Goal: Task Accomplishment & Management: Manage account settings

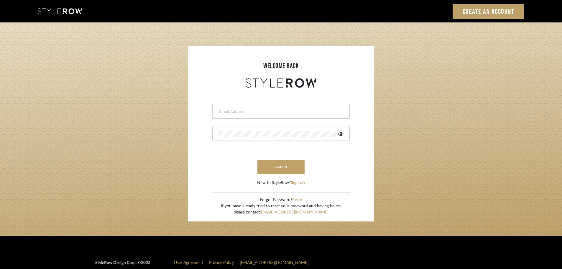
click at [258, 112] on input "email" at bounding box center [279, 111] width 123 height 6
click at [281, 115] on div at bounding box center [280, 111] width 137 height 15
type input "[PERSON_NAME][EMAIL_ADDRESS][DOMAIN_NAME]"
click at [284, 167] on button "sign in" at bounding box center [280, 167] width 47 height 14
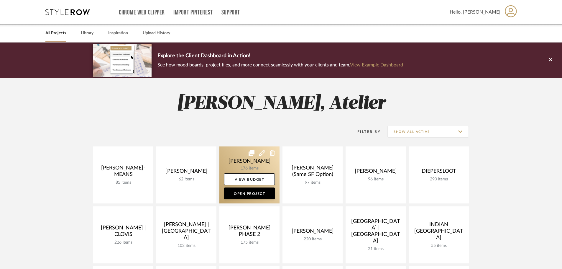
click at [249, 162] on link at bounding box center [249, 174] width 60 height 57
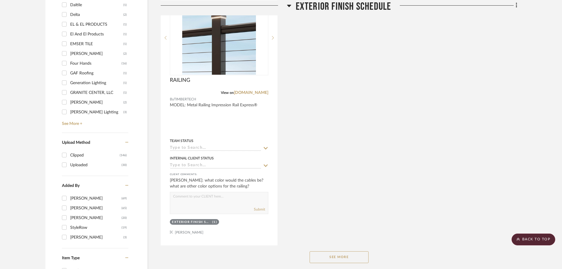
scroll to position [678, 0]
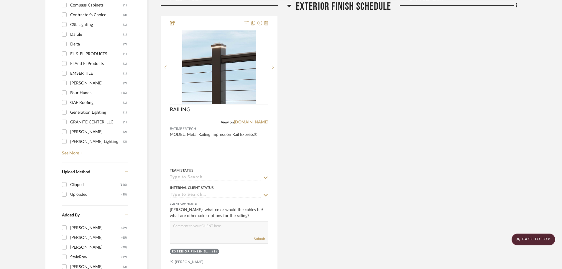
drag, startPoint x: 372, startPoint y: 106, endPoint x: 369, endPoint y: 86, distance: 20.5
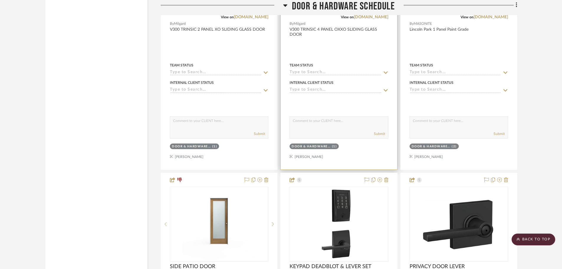
scroll to position [4038, 0]
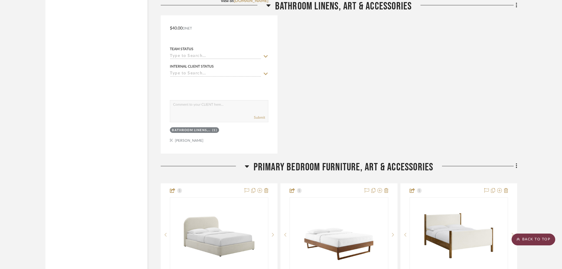
click at [548, 236] on scroll-to-top-button "BACK TO TOP" at bounding box center [533, 239] width 44 height 12
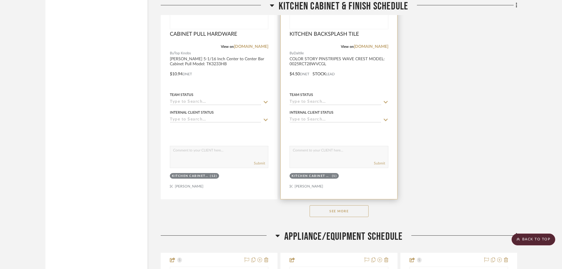
scroll to position [5232, 0]
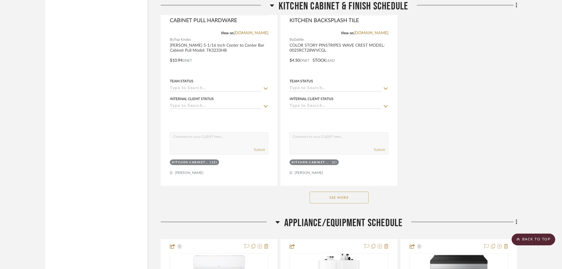
click at [352, 197] on button "See More" at bounding box center [338, 197] width 59 height 12
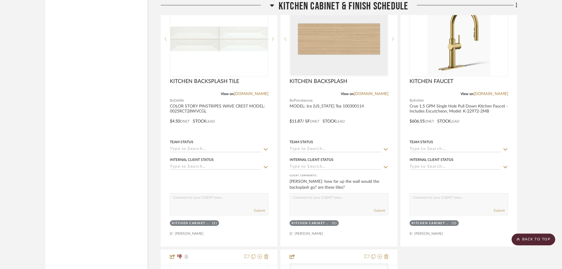
scroll to position [5957, 0]
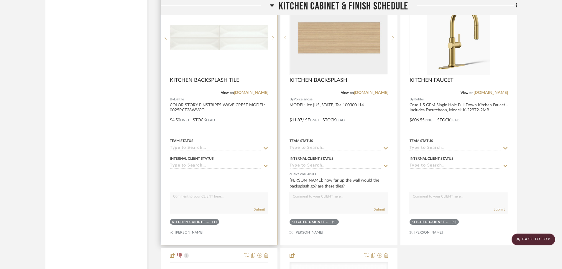
click at [217, 102] on div at bounding box center [219, 116] width 116 height 258
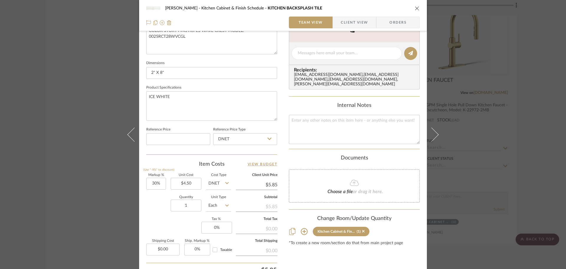
scroll to position [236, 0]
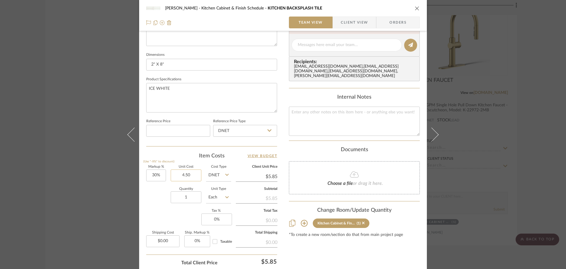
click at [192, 175] on input "4.50" at bounding box center [186, 175] width 31 height 12
type input "$4.82"
click at [282, 148] on div "CHANG Kitchen Cabinet & Finish Schedule KITCHEN BACKSPLASH TILE Team View Clien…" at bounding box center [283, 41] width 288 height 544
type input "$6.27"
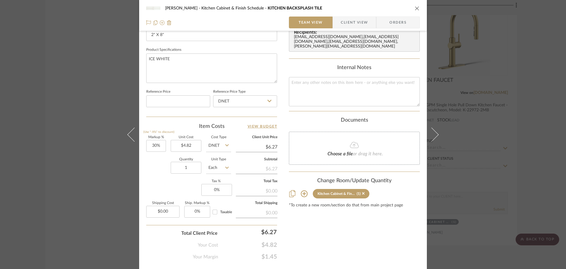
scroll to position [206, 0]
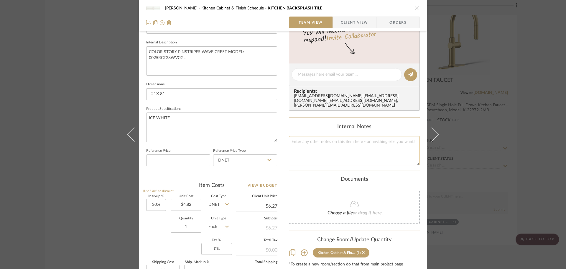
click at [315, 141] on textarea at bounding box center [354, 150] width 131 height 29
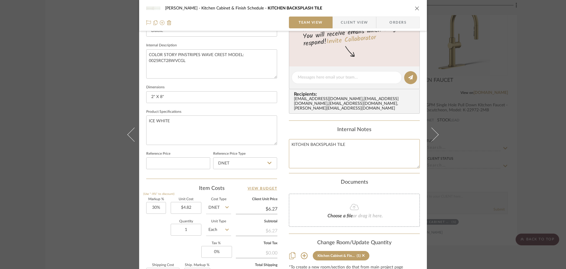
scroll to position [265, 0]
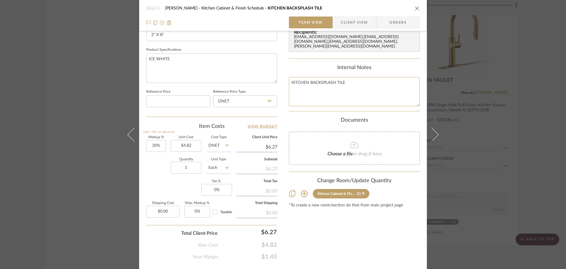
type textarea "KITCHEN BACKSPLASH TILE"
click at [378, 117] on div "Documents" at bounding box center [354, 120] width 131 height 6
click at [416, 9] on icon "close" at bounding box center [417, 8] width 5 height 5
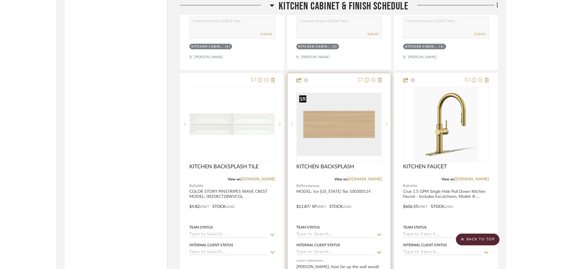
scroll to position [5869, 0]
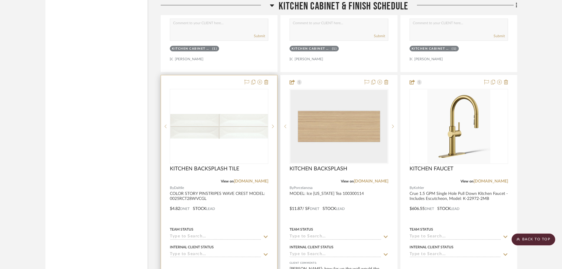
click at [237, 148] on div "0" at bounding box center [219, 126] width 98 height 74
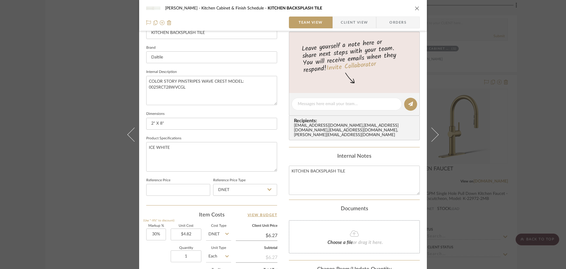
scroll to position [206, 0]
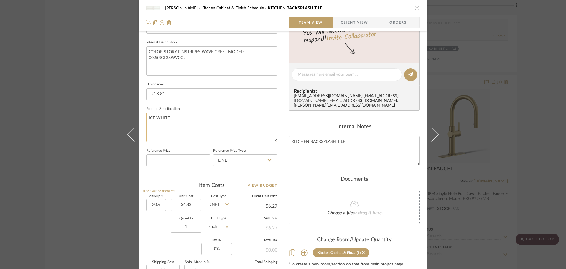
click at [197, 118] on textarea "ICE WHITE" at bounding box center [211, 126] width 131 height 29
type textarea "ICE WHITE/GLOSS"
click at [282, 108] on div "CHANG Kitchen Cabinet & Finish Schedule KITCHEN BACKSPLASH TILE Team View Clien…" at bounding box center [283, 70] width 288 height 544
click at [415, 8] on icon "close" at bounding box center [417, 8] width 5 height 5
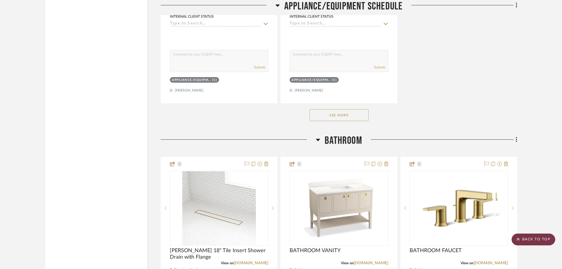
click at [530, 240] on scroll-to-top-button "BACK TO TOP" at bounding box center [533, 239] width 44 height 12
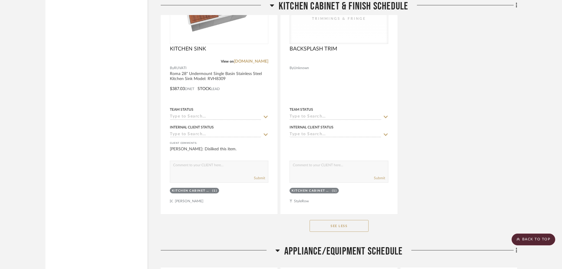
scroll to position [6249, 0]
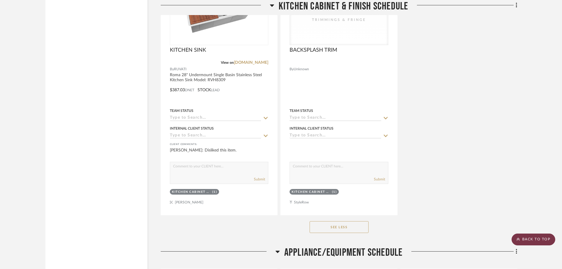
click at [544, 240] on scroll-to-top-button "BACK TO TOP" at bounding box center [533, 239] width 44 height 12
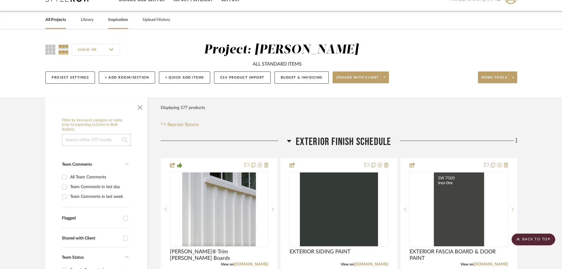
scroll to position [0, 0]
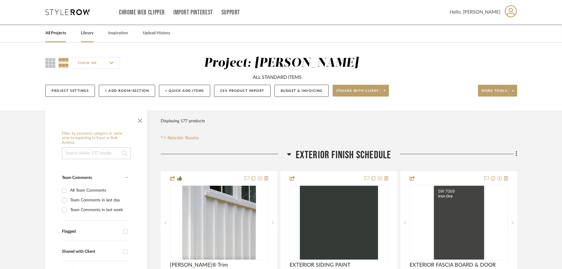
click at [90, 35] on link "Library" at bounding box center [87, 33] width 13 height 8
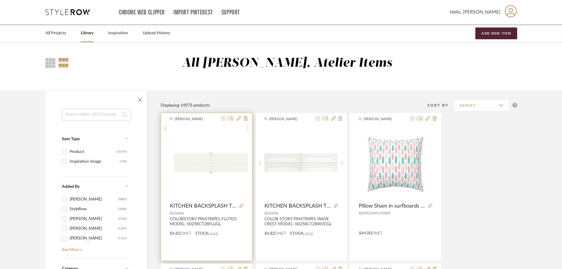
scroll to position [59, 0]
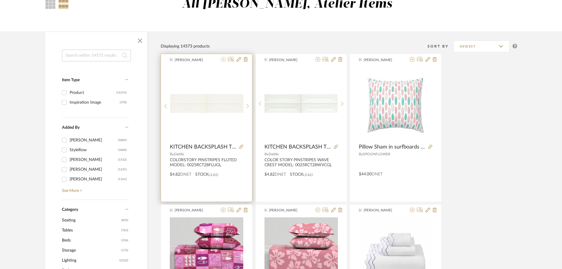
click at [224, 60] on icon at bounding box center [223, 59] width 5 height 5
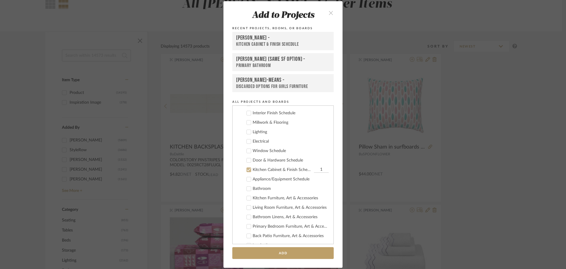
scroll to position [30, 0]
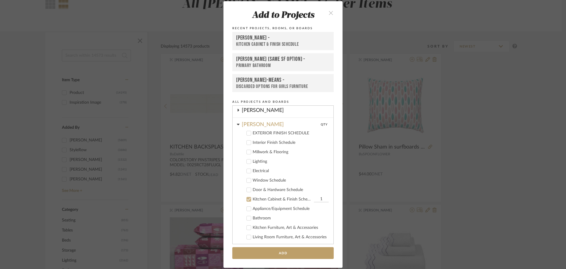
click at [328, 14] on icon "close" at bounding box center [330, 12] width 5 height 5
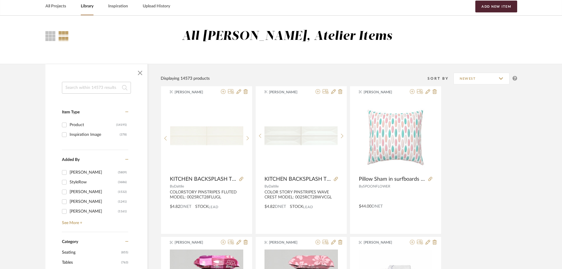
scroll to position [0, 0]
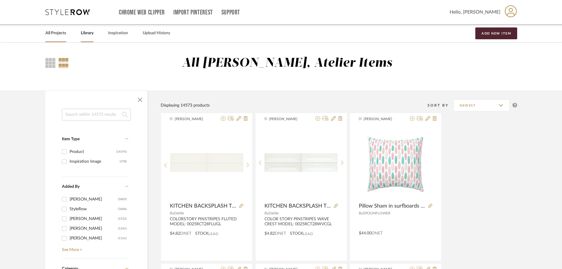
click at [55, 32] on link "All Projects" at bounding box center [55, 33] width 21 height 8
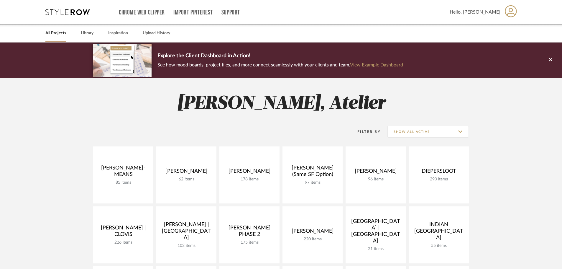
click at [0, 0] on link at bounding box center [0, 0] width 0 height 0
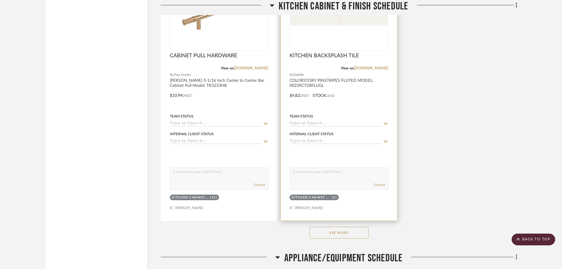
scroll to position [5200, 0]
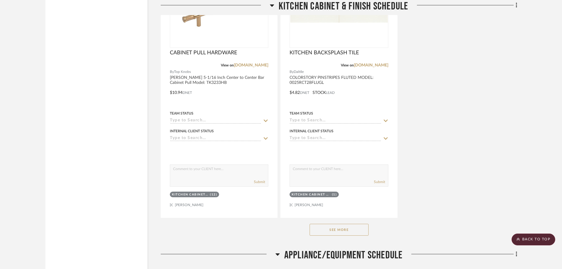
click at [353, 233] on button "See More" at bounding box center [338, 229] width 59 height 12
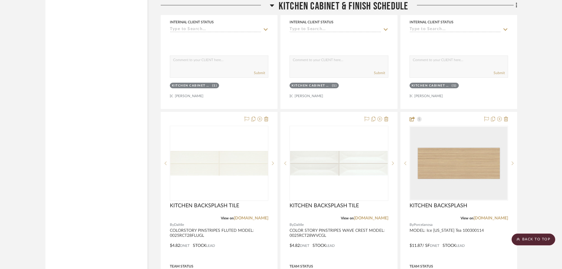
scroll to position [5838, 0]
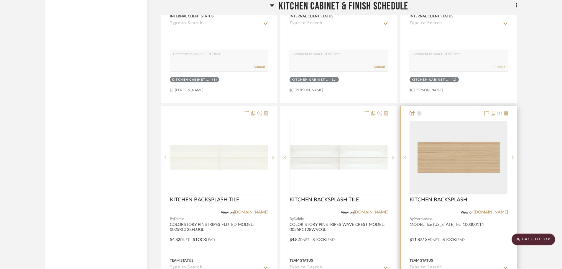
click at [477, 117] on div at bounding box center [459, 235] width 116 height 258
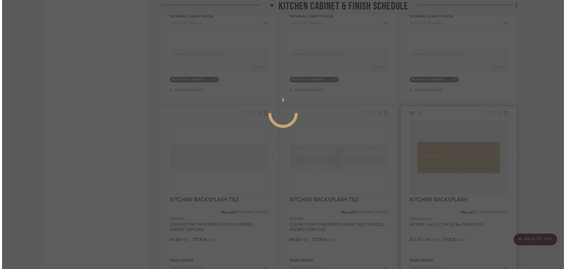
scroll to position [0, 0]
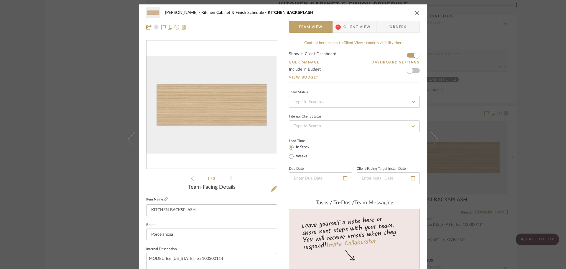
click at [417, 11] on icon "close" at bounding box center [417, 12] width 5 height 5
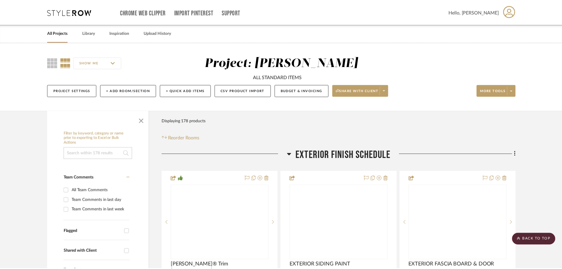
scroll to position [5838, 0]
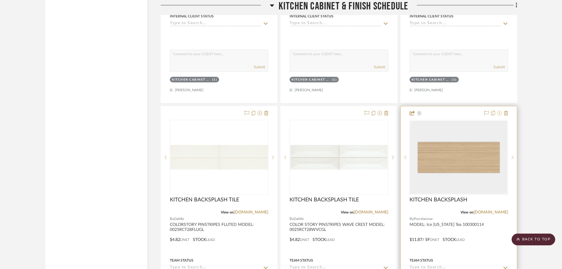
click at [498, 112] on icon at bounding box center [499, 113] width 5 height 5
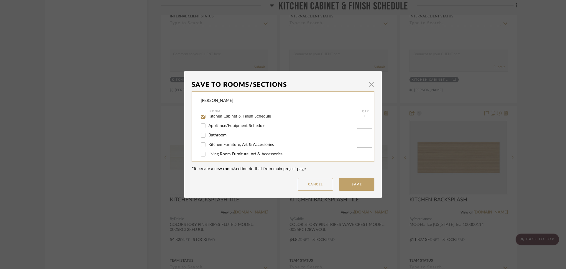
scroll to position [59, 0]
click at [201, 126] on input "Kitchen Cabinet & Finish Schedule" at bounding box center [202, 126] width 9 height 9
checkbox input "false"
click at [342, 182] on button "Save" at bounding box center [356, 184] width 35 height 13
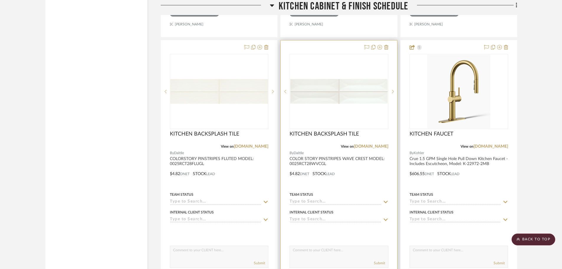
scroll to position [5926, 0]
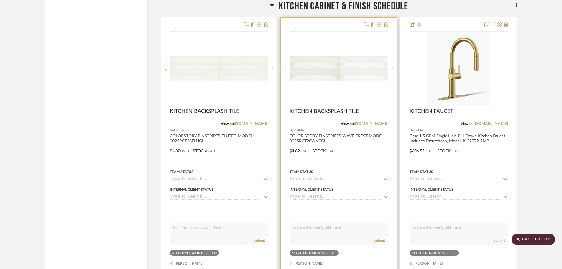
click at [330, 78] on img "0" at bounding box center [338, 68] width 97 height 25
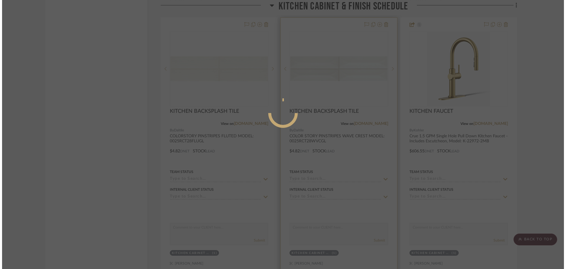
scroll to position [0, 0]
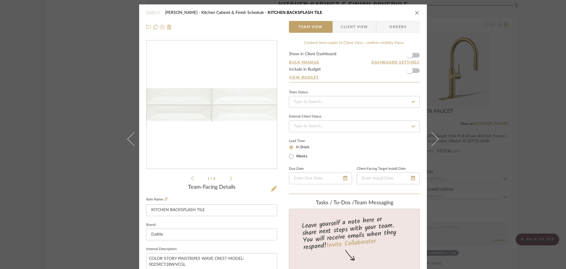
click at [273, 186] on icon at bounding box center [274, 188] width 6 height 6
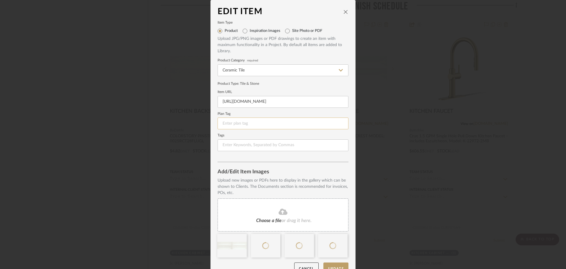
scroll to position [12, 0]
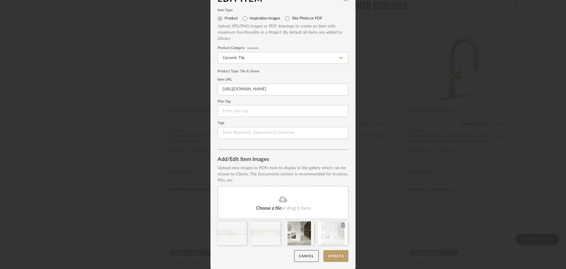
click at [342, 225] on icon at bounding box center [343, 225] width 4 height 5
click at [340, 255] on button "Update" at bounding box center [335, 256] width 25 height 12
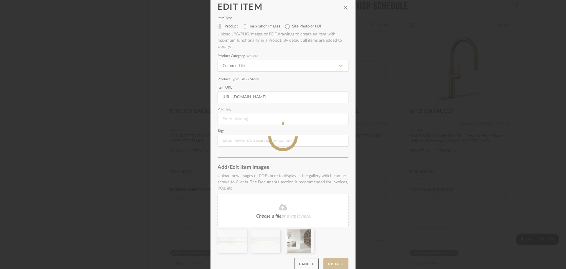
scroll to position [0, 0]
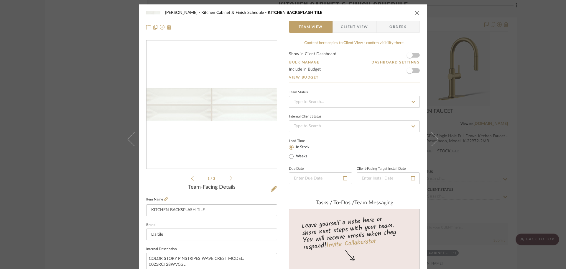
click at [419, 13] on div "CHANG Kitchen Cabinet & Finish Schedule KITCHEN BACKSPLASH TILE Team View Clien…" at bounding box center [283, 19] width 288 height 31
click at [416, 14] on icon "close" at bounding box center [417, 12] width 5 height 5
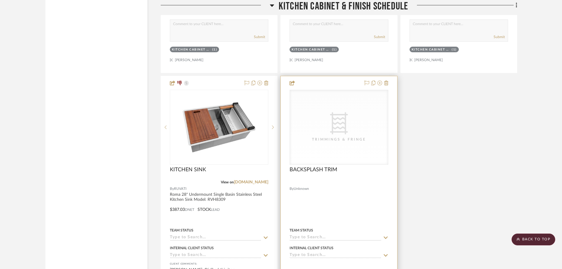
scroll to position [6162, 0]
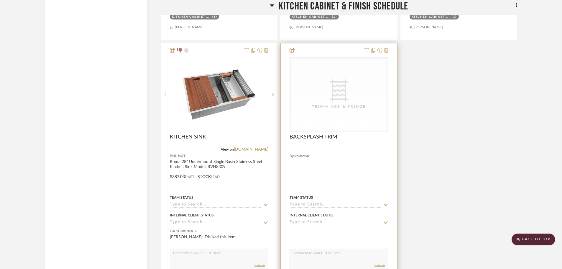
click at [360, 110] on div "CategoryIconFabric Created with Sketch. Trimmings & Fringe" at bounding box center [339, 94] width 98 height 74
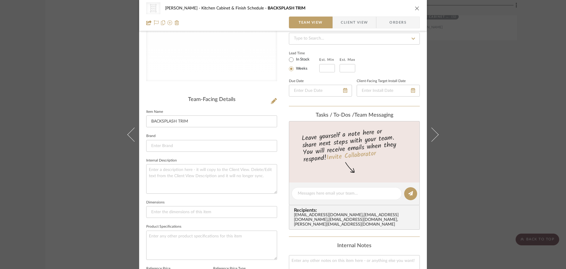
scroll to position [88, 0]
click at [185, 144] on input at bounding box center [211, 145] width 131 height 12
click at [169, 164] on mat-option "Daltile" at bounding box center [209, 159] width 130 height 15
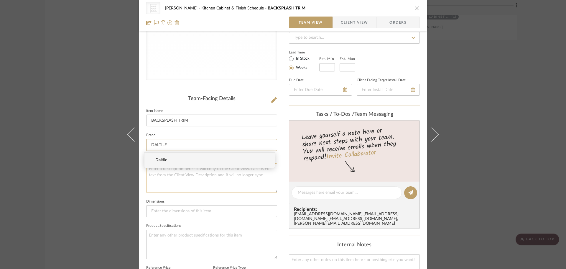
type input "Daltile"
click at [173, 176] on textarea at bounding box center [211, 177] width 131 height 29
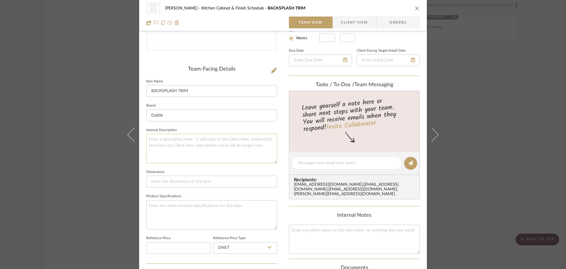
scroll to position [147, 0]
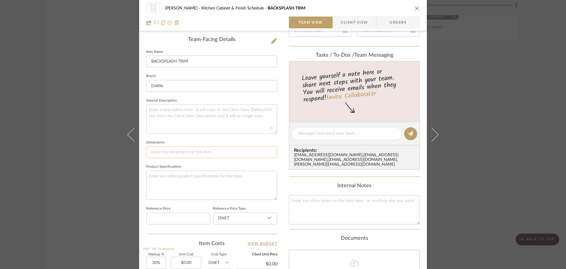
click at [175, 149] on input at bounding box center [211, 152] width 131 height 12
click at [181, 151] on input at bounding box center [211, 152] width 131 height 12
paste input "1/2 x 12"
click at [155, 151] on input "1/2 x 12" at bounding box center [211, 152] width 131 height 12
click at [180, 149] on input "1/2" x 12" at bounding box center [211, 152] width 131 height 12
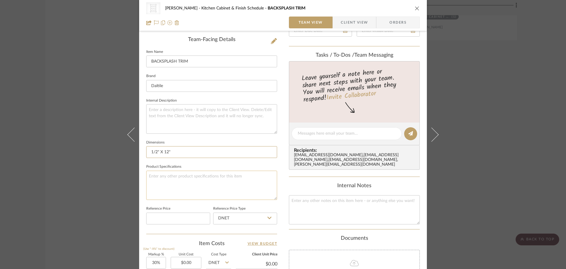
type input "1/2" X 12""
click at [179, 178] on textarea at bounding box center [211, 184] width 131 height 29
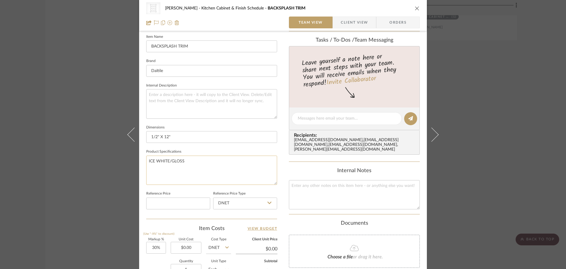
scroll to position [177, 0]
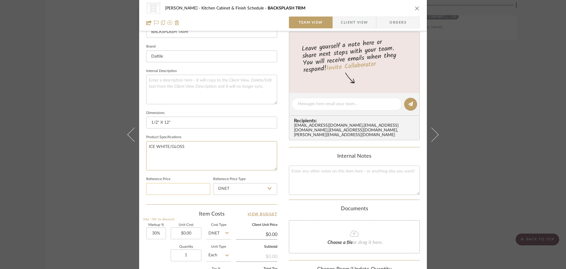
type textarea "ICE WHITE/GLOSS"
click at [183, 192] on input at bounding box center [178, 189] width 64 height 12
click at [190, 232] on input "0.00" at bounding box center [186, 233] width 31 height 12
type input "$10.96"
click at [221, 229] on input "DNET" at bounding box center [218, 233] width 25 height 12
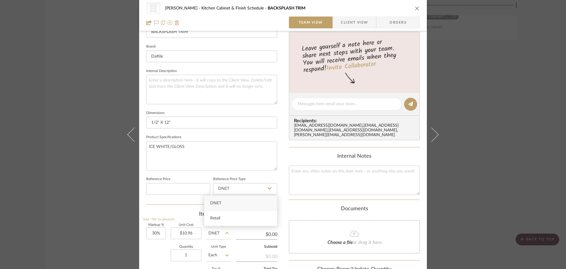
type input "$14.25"
click at [233, 231] on div "Markup % (Use "-X%" to discount) 30% Unit Cost $10.96 Cost Type DNET Client Uni…" at bounding box center [211, 266] width 131 height 86
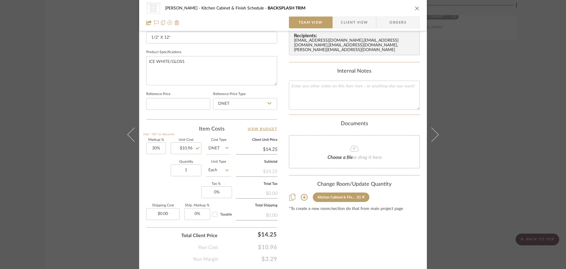
scroll to position [265, 0]
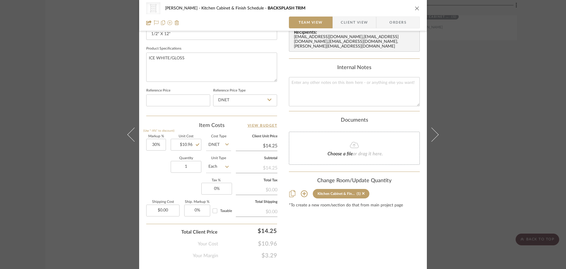
click at [225, 169] on fa-icon at bounding box center [227, 167] width 4 height 12
click at [243, 135] on div "Set" at bounding box center [240, 134] width 73 height 15
type input "Set"
click at [226, 167] on icon at bounding box center [227, 166] width 4 height 5
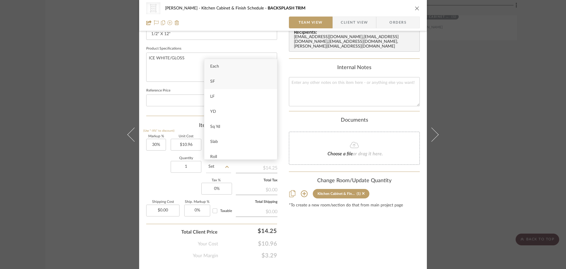
click at [221, 82] on div "SF" at bounding box center [240, 81] width 73 height 15
type input "SF"
click at [325, 229] on div "Content here copies to Client View - confirm visibility there. Show in Client D…" at bounding box center [354, 17] width 131 height 484
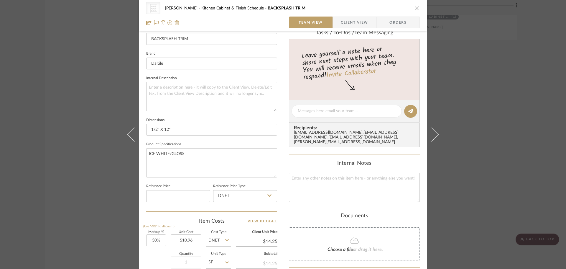
scroll to position [177, 0]
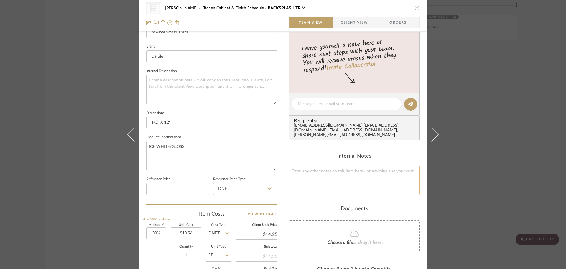
click at [344, 179] on textarea at bounding box center [354, 179] width 131 height 29
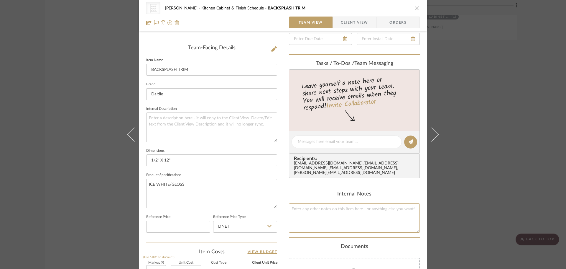
scroll to position [88, 0]
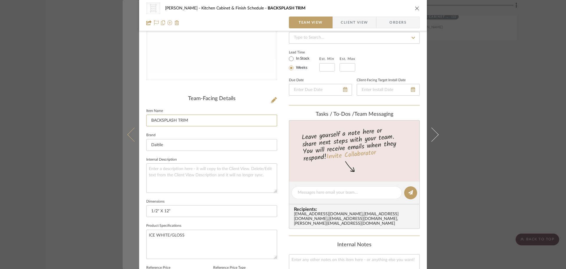
drag, startPoint x: 198, startPoint y: 118, endPoint x: 128, endPoint y: 124, distance: 70.4
click at [128, 124] on mat-dialog-content "CategoryIconFabric Created with Sketch. Trimmings & Fringe CHANG Kitchen Cabine…" at bounding box center [283, 187] width 321 height 543
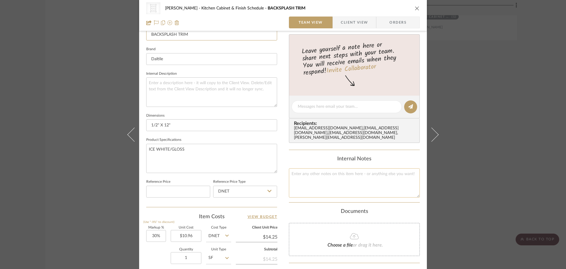
scroll to position [177, 0]
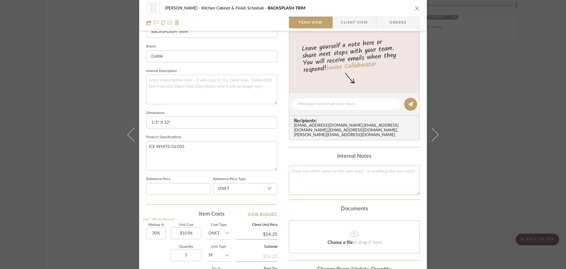
click at [297, 177] on textarea at bounding box center [354, 179] width 131 height 29
paste textarea "BACKSPLASH TRIM"
type textarea "BACKSPLASH TRIM"
click at [206, 93] on textarea at bounding box center [211, 89] width 131 height 29
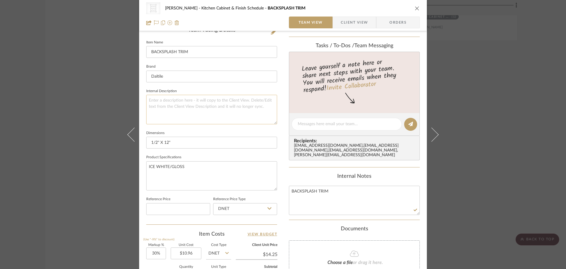
scroll to position [147, 0]
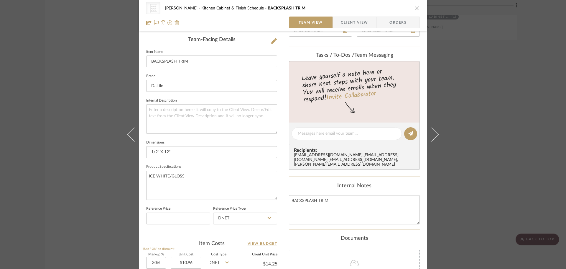
click at [348, 21] on span "Client View" at bounding box center [354, 23] width 27 height 12
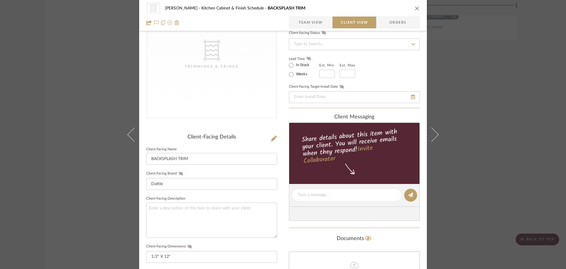
scroll to position [0, 0]
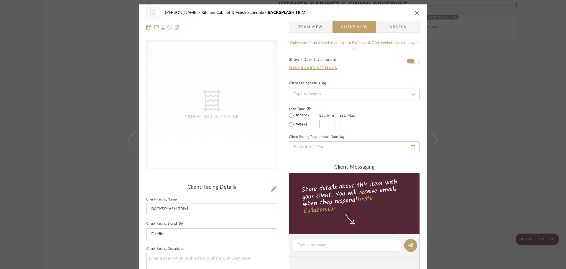
click at [318, 27] on span "Team View" at bounding box center [311, 27] width 24 height 12
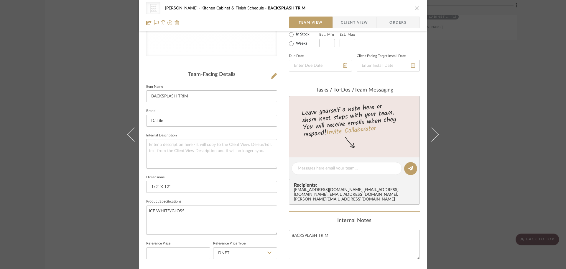
scroll to position [118, 0]
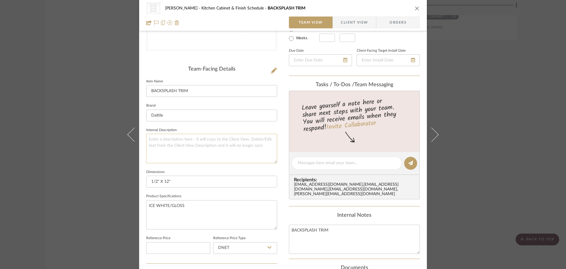
click at [245, 150] on textarea at bounding box center [211, 148] width 131 height 29
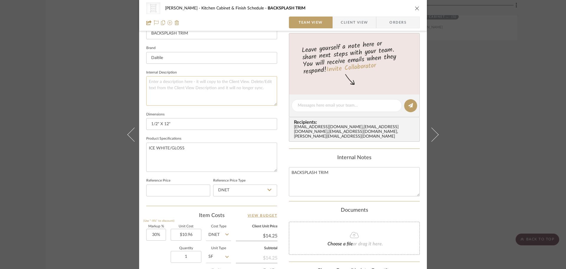
scroll to position [177, 0]
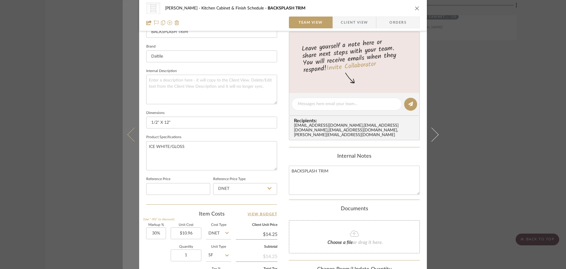
click at [132, 137] on icon at bounding box center [134, 134] width 14 height 14
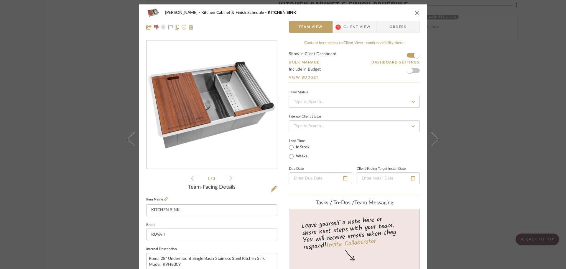
click at [415, 11] on icon "close" at bounding box center [417, 12] width 5 height 5
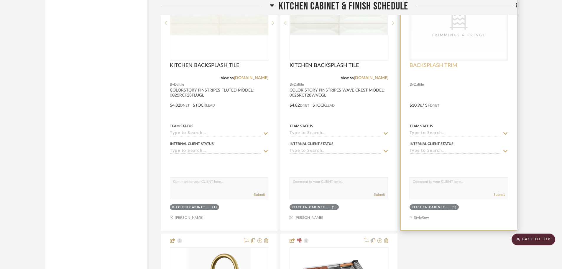
scroll to position [5897, 0]
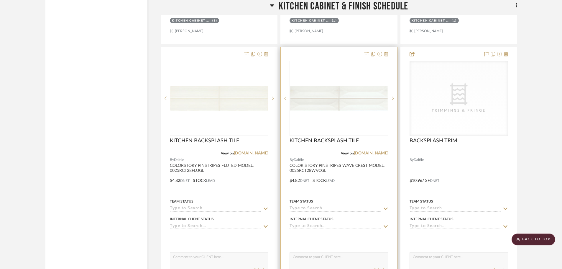
click at [350, 99] on img "0" at bounding box center [338, 98] width 97 height 25
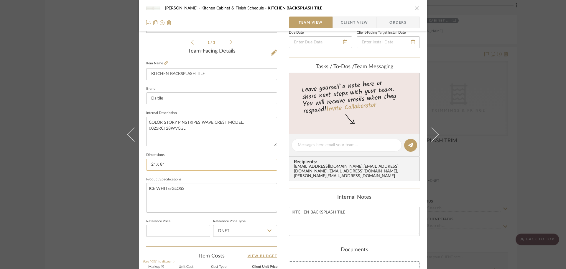
scroll to position [147, 0]
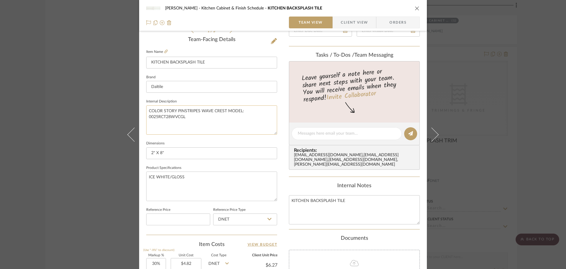
drag, startPoint x: 199, startPoint y: 123, endPoint x: 182, endPoint y: 117, distance: 17.4
click at [182, 117] on textarea "COLOR STORY PINSTRIPES WAVE CREST MODEL: 0025RCT28WVCGL" at bounding box center [211, 119] width 131 height 29
click at [200, 114] on textarea "COLOR STORY PINSTRIPES WAVE CREST MODEL: 0025RCT28WVCGL" at bounding box center [211, 119] width 131 height 29
drag, startPoint x: 147, startPoint y: 109, endPoint x: 198, endPoint y: 112, distance: 50.5
click at [198, 112] on textarea "COLOR STORY PINSTRIPES WAVE CREST MODEL: 0025RCT28WVCGL" at bounding box center [211, 119] width 131 height 29
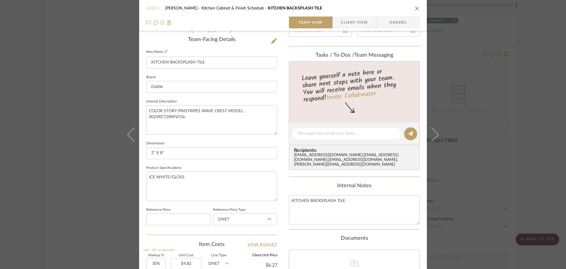
click at [418, 9] on div "CHANG Kitchen Cabinet & Finish Schedule KITCHEN BACKSPLASH TILE Team View Clien…" at bounding box center [283, 15] width 288 height 31
click at [415, 7] on icon "close" at bounding box center [417, 8] width 5 height 5
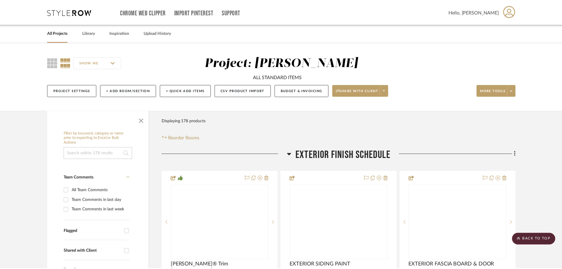
scroll to position [5897, 0]
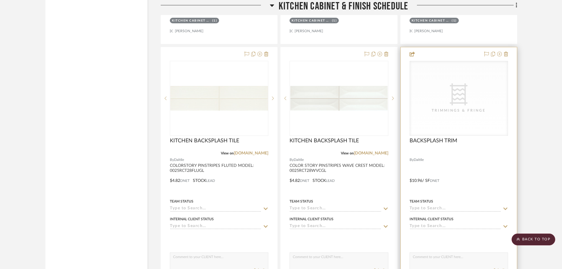
click at [449, 108] on div "Trimmings & Fringe" at bounding box center [458, 110] width 59 height 6
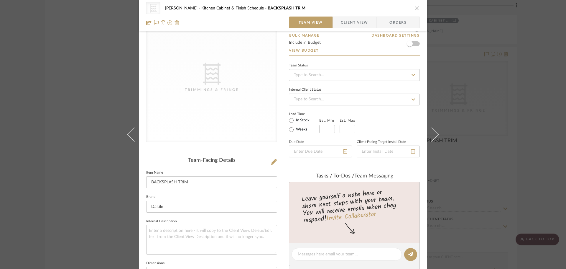
scroll to position [59, 0]
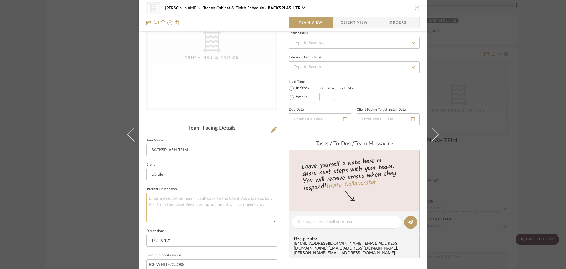
drag, startPoint x: 196, startPoint y: 192, endPoint x: 197, endPoint y: 197, distance: 5.1
click at [197, 195] on fieldset "Internal Description" at bounding box center [211, 203] width 131 height 37
click at [196, 198] on textarea at bounding box center [211, 206] width 131 height 29
paste textarea "COLOR STORY PINSTRIPES"
type textarea "COLOR STORY PINSTRIPES JOLLY"
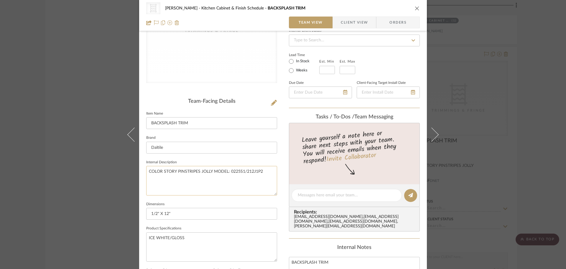
scroll to position [147, 0]
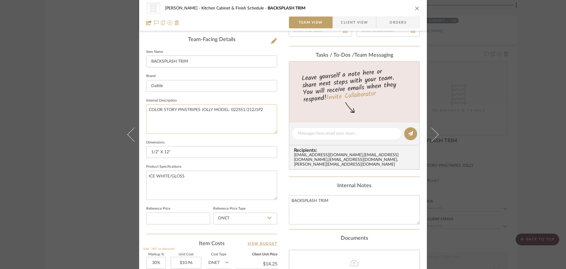
click at [270, 125] on textarea "COLOR STORY PINSTRIPES JOLLY MODEL: 0225S1/212J1P2" at bounding box center [211, 118] width 131 height 29
type textarea "COLOR STORY PINSTRIPES JOLLY MODEL: 0225S1/212J1P2"
click at [270, 151] on input "1/2" X 12"" at bounding box center [211, 152] width 131 height 12
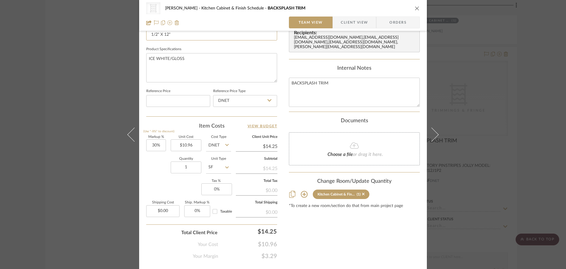
scroll to position [265, 0]
click at [416, 10] on icon "close" at bounding box center [417, 8] width 5 height 5
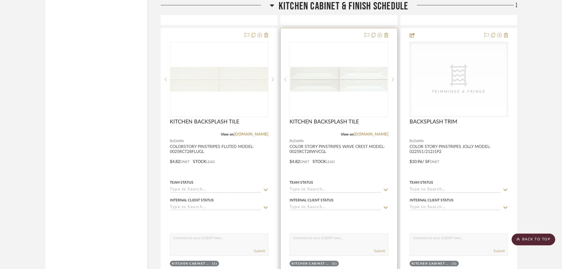
scroll to position [5926, 0]
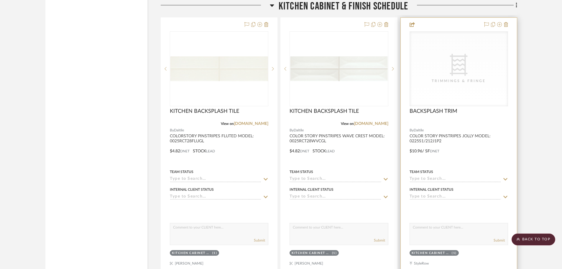
click at [459, 80] on div "Trimmings & Fringe" at bounding box center [458, 81] width 59 height 6
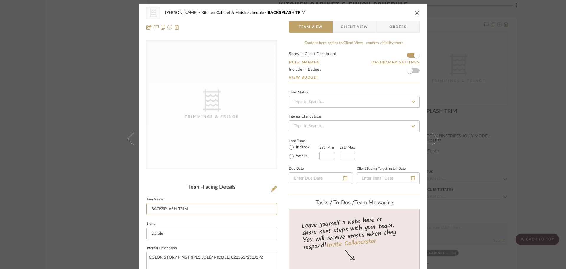
drag, startPoint x: 149, startPoint y: 206, endPoint x: 140, endPoint y: 206, distance: 9.4
click at [146, 207] on input "BACKSPLASH TRIM" at bounding box center [211, 209] width 131 height 12
type input "KITCHEN BACKSPLASH TRIM"
click at [267, 187] on div "Team-Facing Details" at bounding box center [211, 187] width 131 height 6
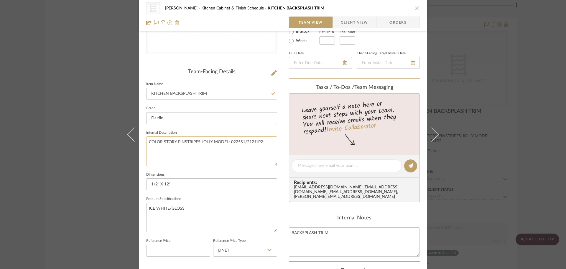
scroll to position [118, 0]
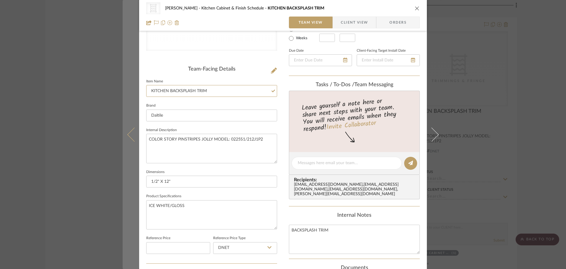
drag, startPoint x: 226, startPoint y: 91, endPoint x: 123, endPoint y: 94, distance: 102.9
click at [126, 93] on mat-dialog-content "CategoryIconFabric Created with Sketch. Trimmings & Fringe CHANG Kitchen Cabine…" at bounding box center [283, 158] width 321 height 543
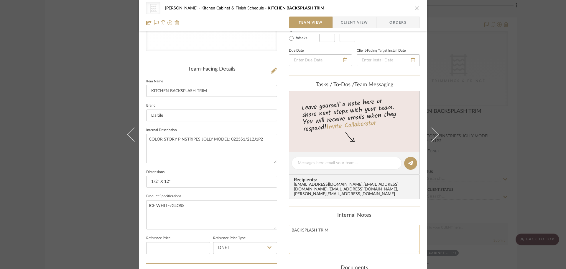
click at [334, 239] on textarea "BACKSPLASH TRIM" at bounding box center [354, 238] width 131 height 29
drag, startPoint x: 345, startPoint y: 230, endPoint x: 238, endPoint y: 227, distance: 106.7
click at [238, 227] on div "CategoryIconFabric Created with Sketch. Trimmings & Fringe CHANG Kitchen Cabine…" at bounding box center [283, 158] width 288 height 543
paste textarea "KITCHEN"
type textarea "KITCHEN BACKSPLASH TRIM"
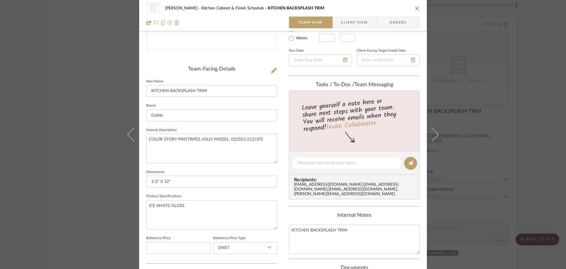
click at [401, 206] on div "Content here copies to Client View - confirm visibility there. Show in Client D…" at bounding box center [354, 164] width 131 height 484
click at [415, 9] on icon "close" at bounding box center [417, 8] width 5 height 5
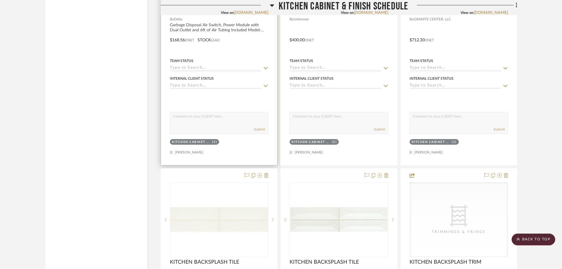
scroll to position [5779, 0]
